Goal: Information Seeking & Learning: Learn about a topic

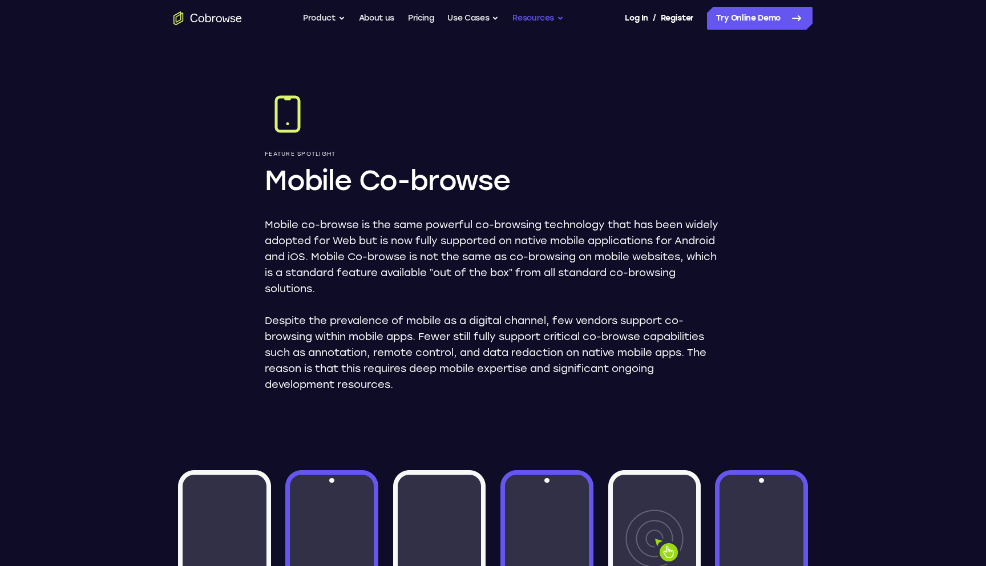
click at [539, 17] on button "Resources" at bounding box center [537, 18] width 51 height 23
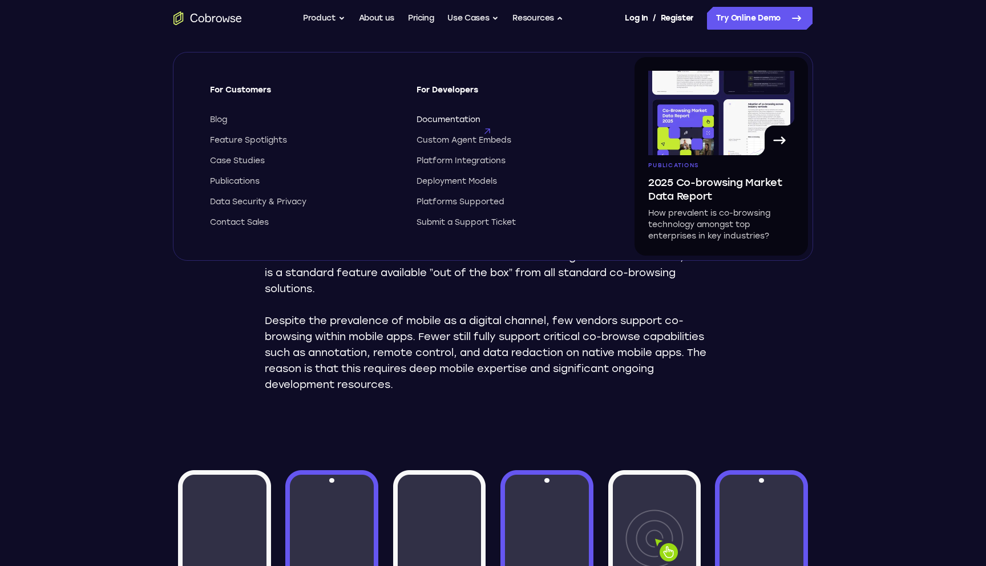
click at [464, 123] on span "Documentation" at bounding box center [448, 119] width 64 height 11
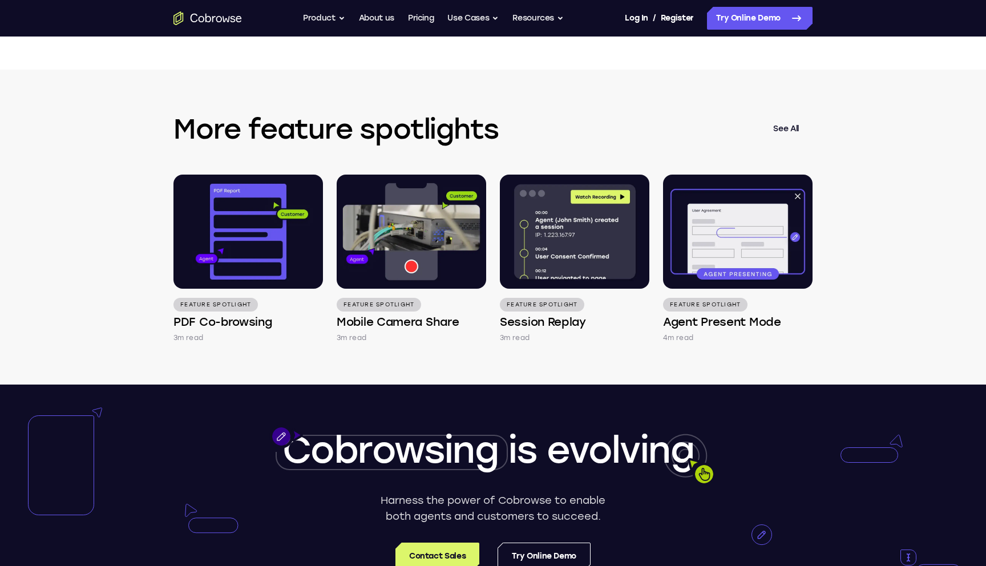
scroll to position [1873, 0]
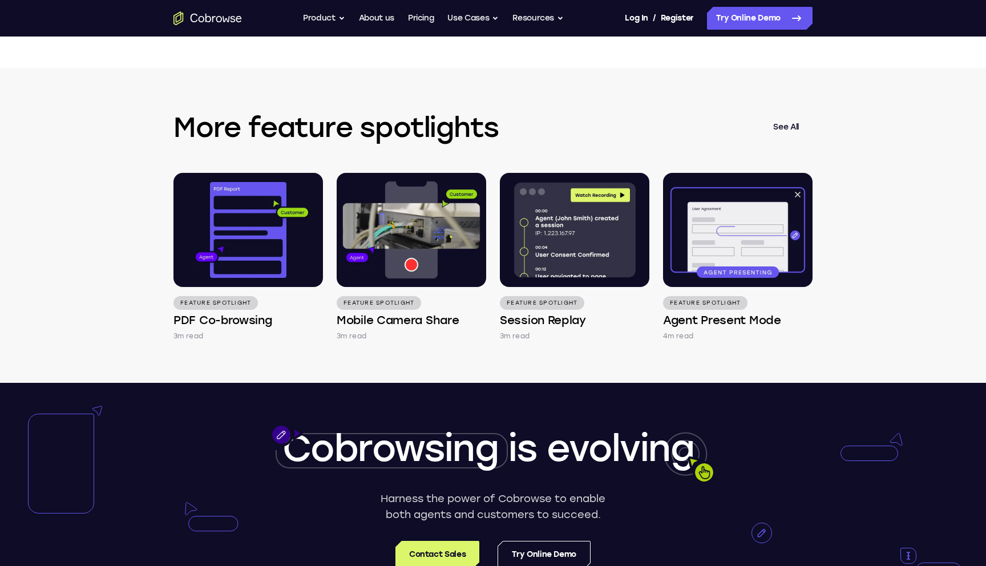
click at [255, 364] on div "More feature spotlights See All Feature Spotlight PDF Co-browsing 3m read Featu…" at bounding box center [493, 225] width 730 height 315
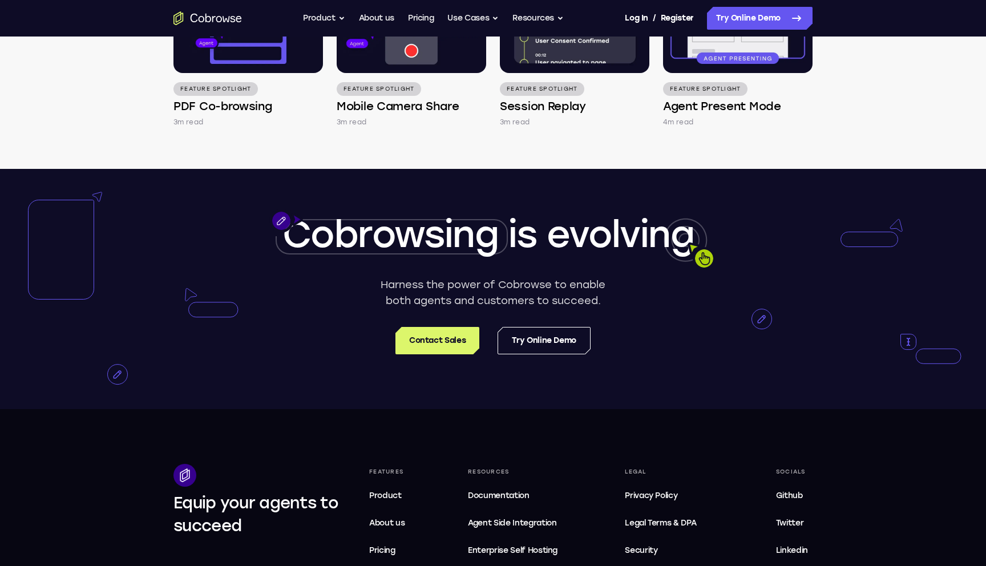
scroll to position [2098, 0]
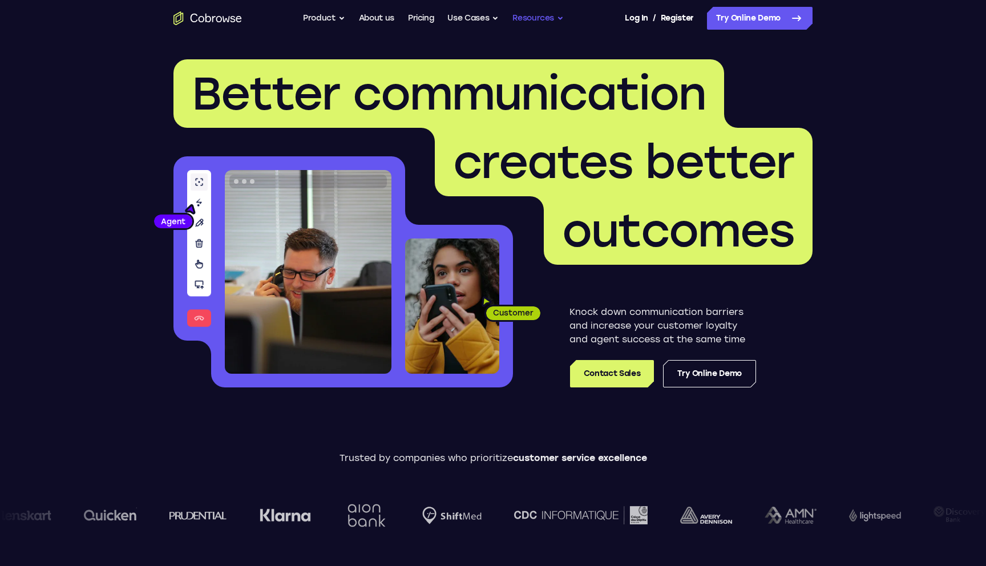
click at [531, 22] on button "Resources" at bounding box center [537, 18] width 51 height 23
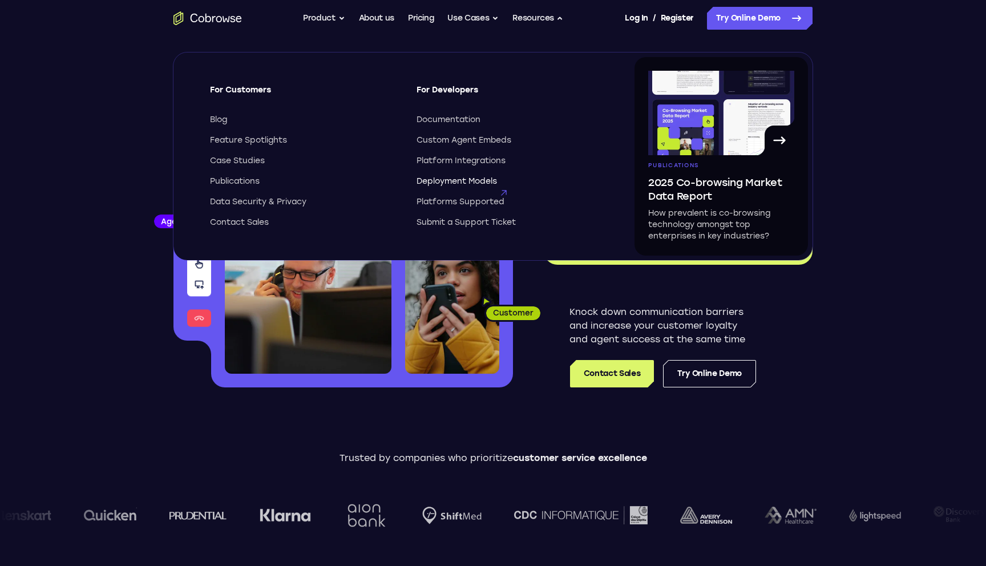
click at [448, 184] on span "Deployment Models" at bounding box center [456, 181] width 80 height 11
